Goal: Information Seeking & Learning: Learn about a topic

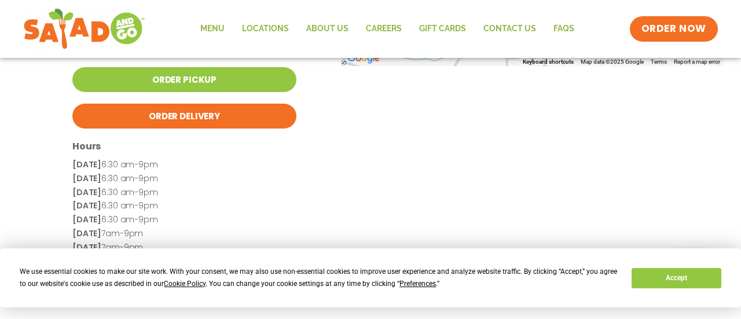
scroll to position [305, 0]
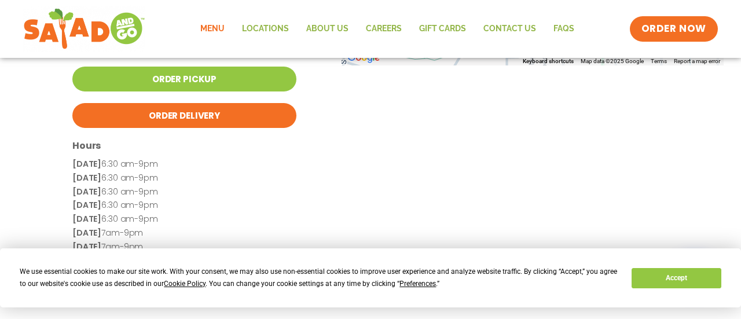
click at [215, 27] on link "Menu" at bounding box center [213, 29] width 42 height 27
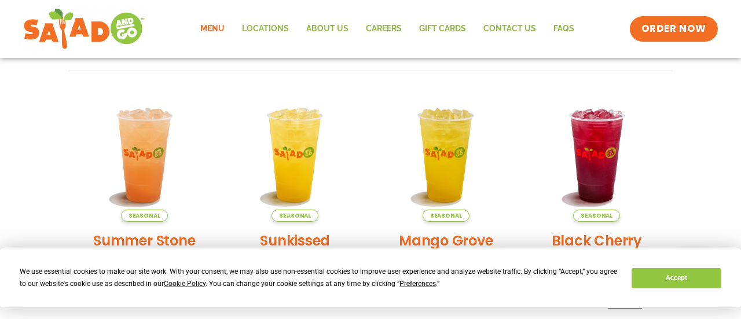
scroll to position [251, 0]
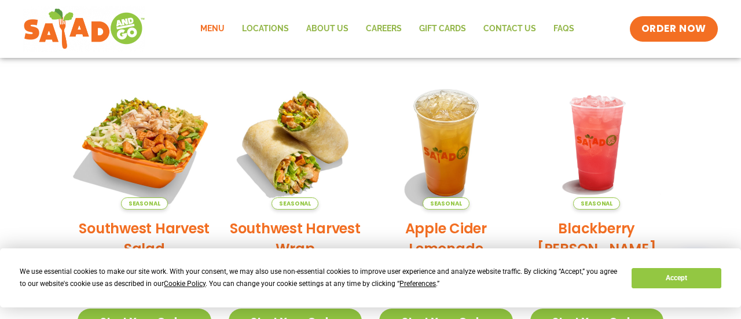
click at [148, 139] on img at bounding box center [144, 142] width 157 height 157
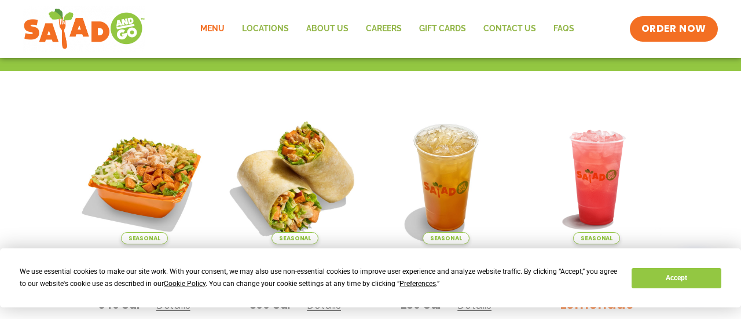
scroll to position [12, 0]
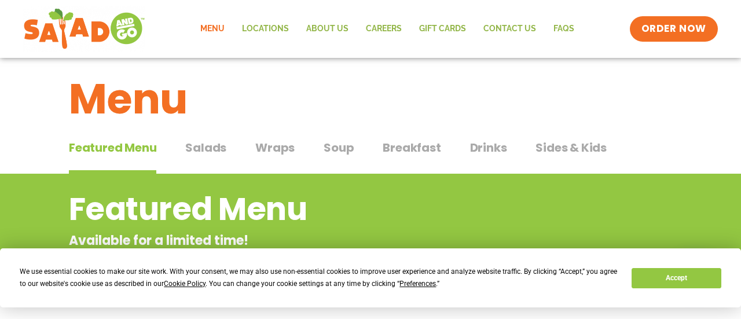
click at [417, 146] on span "Breakfast" at bounding box center [411, 147] width 58 height 17
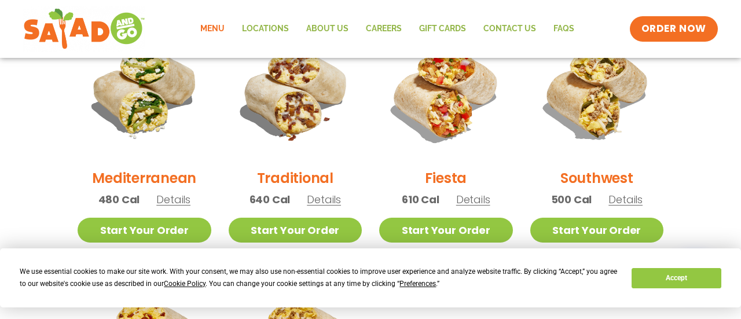
scroll to position [338, 0]
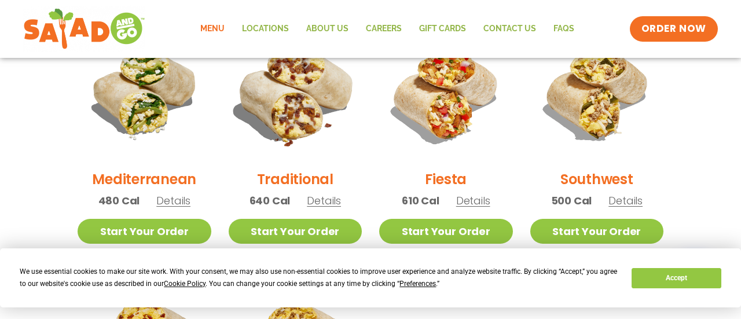
click at [290, 111] on img at bounding box center [294, 93] width 157 height 157
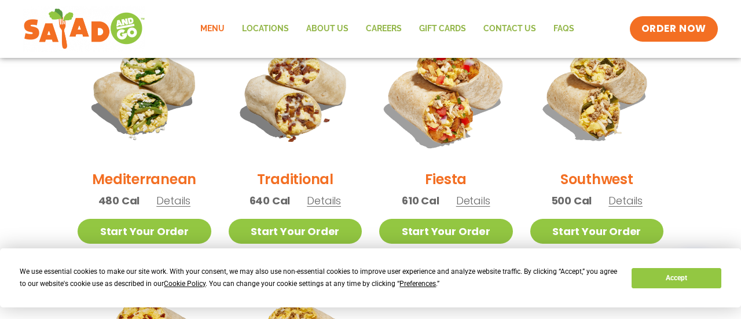
click at [449, 99] on img at bounding box center [445, 93] width 157 height 157
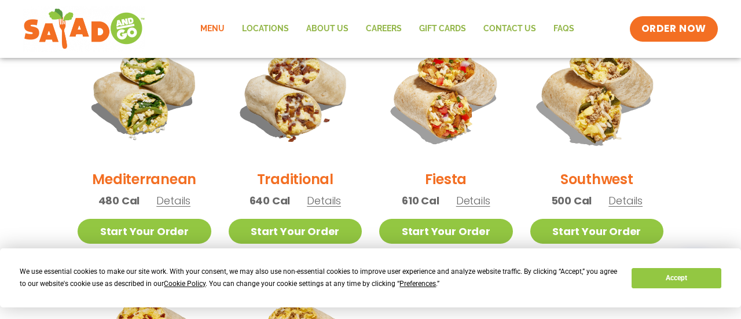
click at [597, 93] on img at bounding box center [596, 93] width 157 height 157
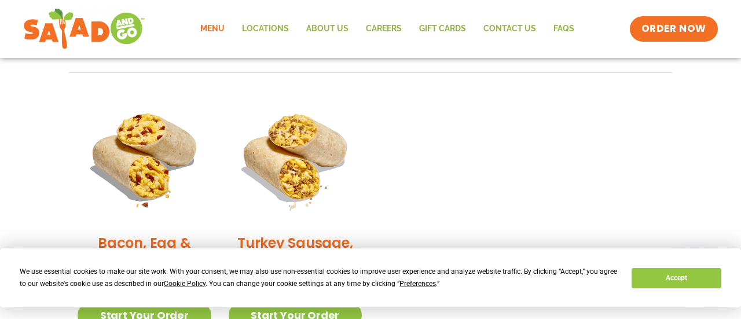
scroll to position [279, 0]
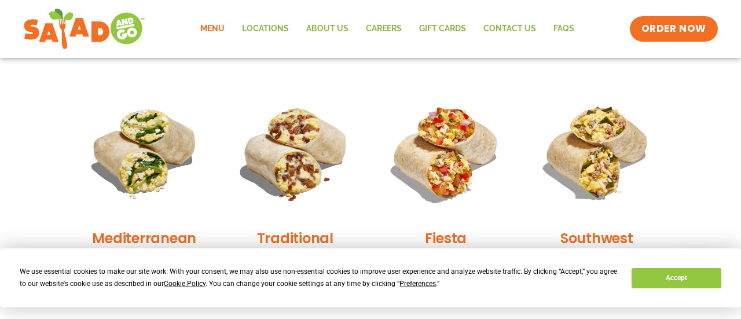
click at [144, 153] on img at bounding box center [145, 153] width 134 height 134
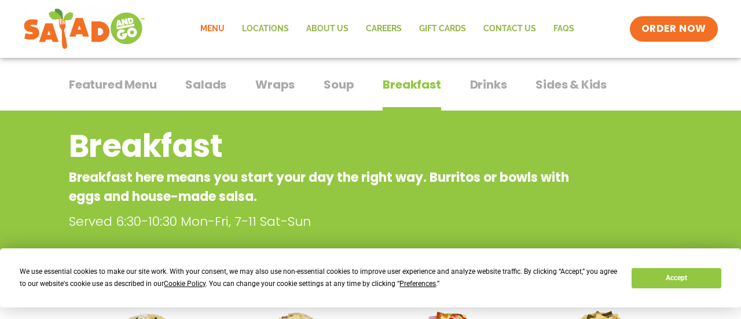
scroll to position [71, 0]
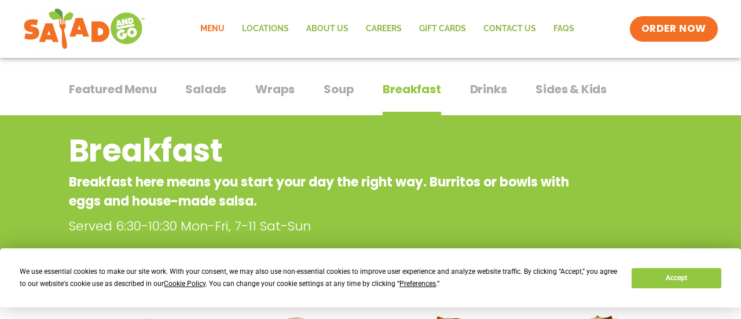
click at [273, 91] on span "Wraps" at bounding box center [274, 88] width 39 height 17
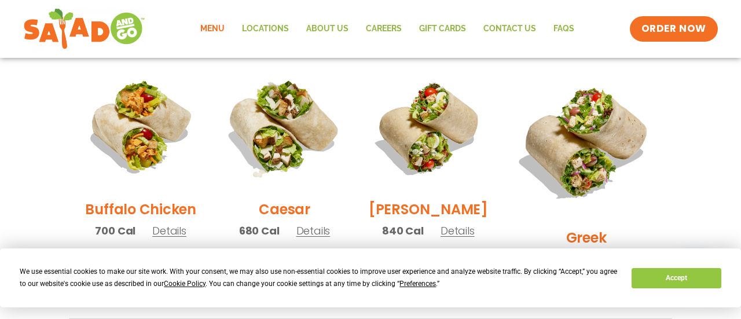
scroll to position [573, 0]
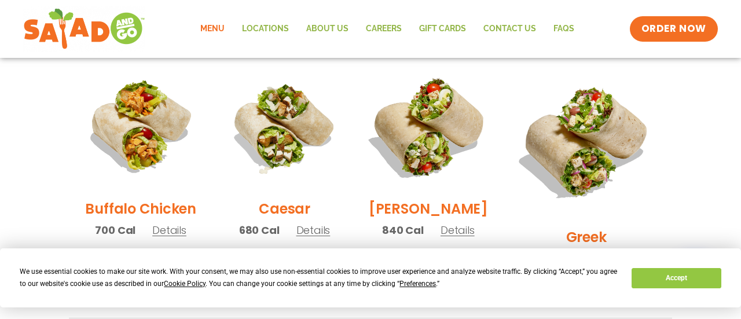
click at [441, 128] on img at bounding box center [428, 127] width 148 height 148
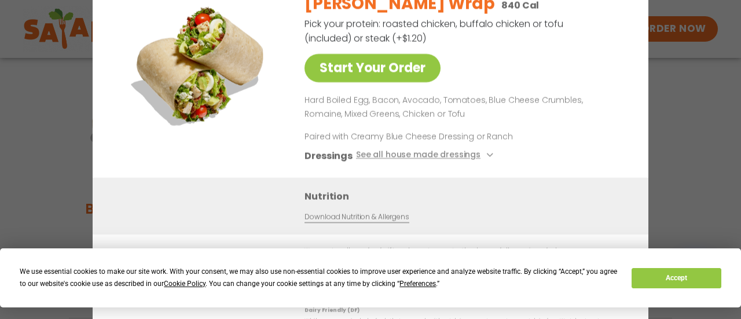
drag, startPoint x: 631, startPoint y: 14, endPoint x: 639, endPoint y: 60, distance: 46.4
click at [639, 60] on div "Start Your Order Cobb Wrap 840 Cal Pick your protein: roasted chicken, buffalo …" at bounding box center [370, 159] width 555 height 399
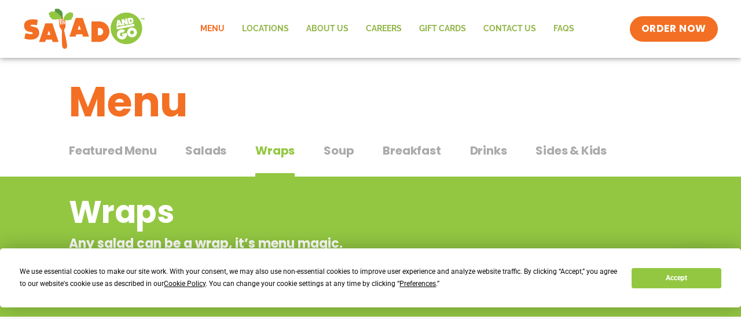
scroll to position [11, 0]
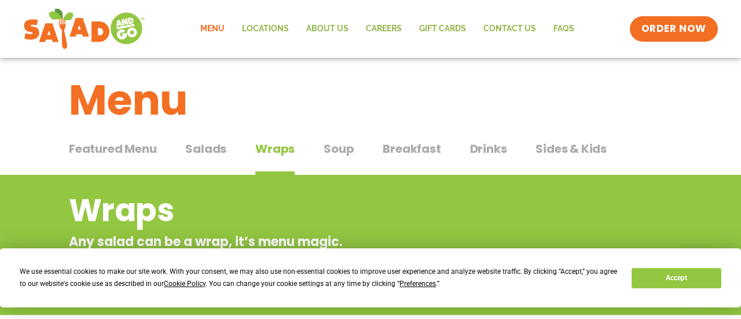
click at [216, 148] on span "Salads" at bounding box center [205, 148] width 41 height 17
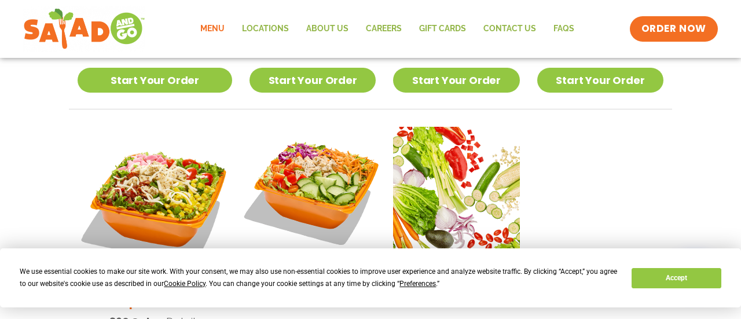
scroll to position [819, 0]
